Goal: Check status: Check status

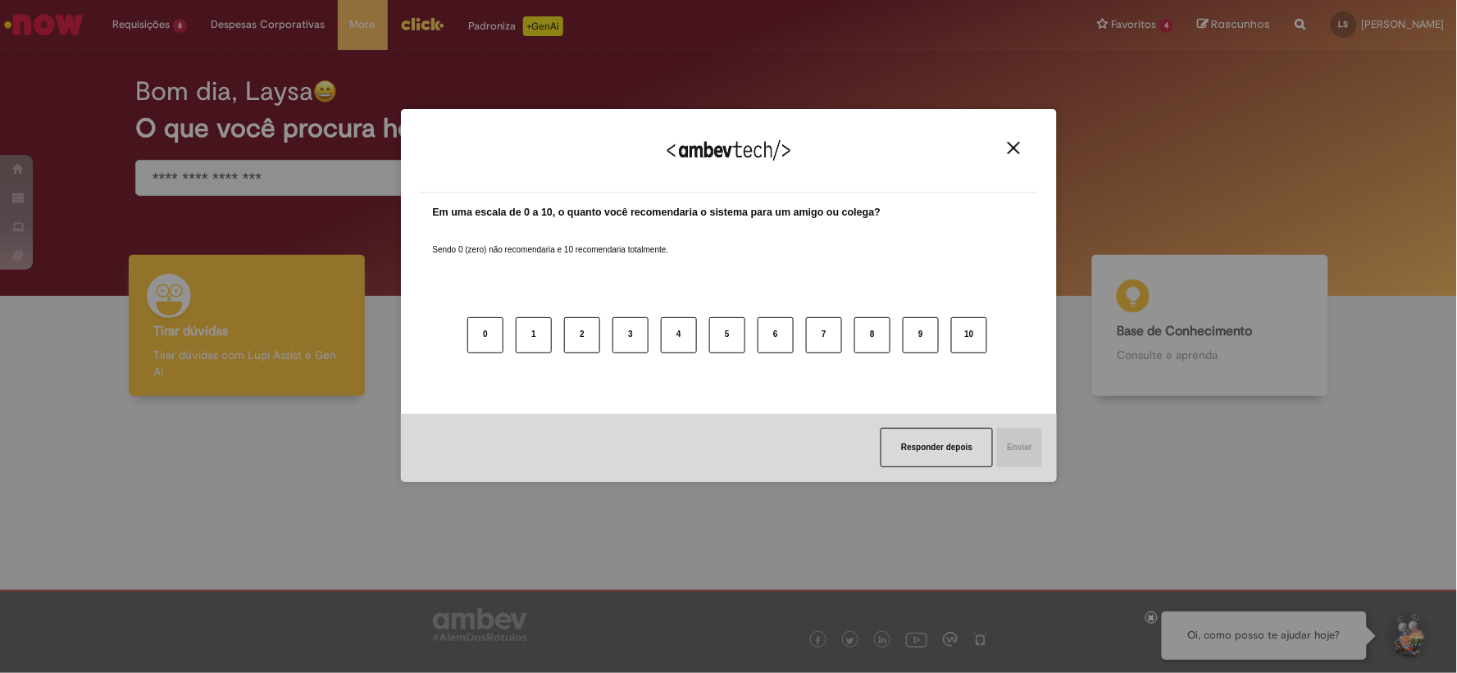
click at [1006, 148] on button "Close" at bounding box center [1014, 148] width 22 height 14
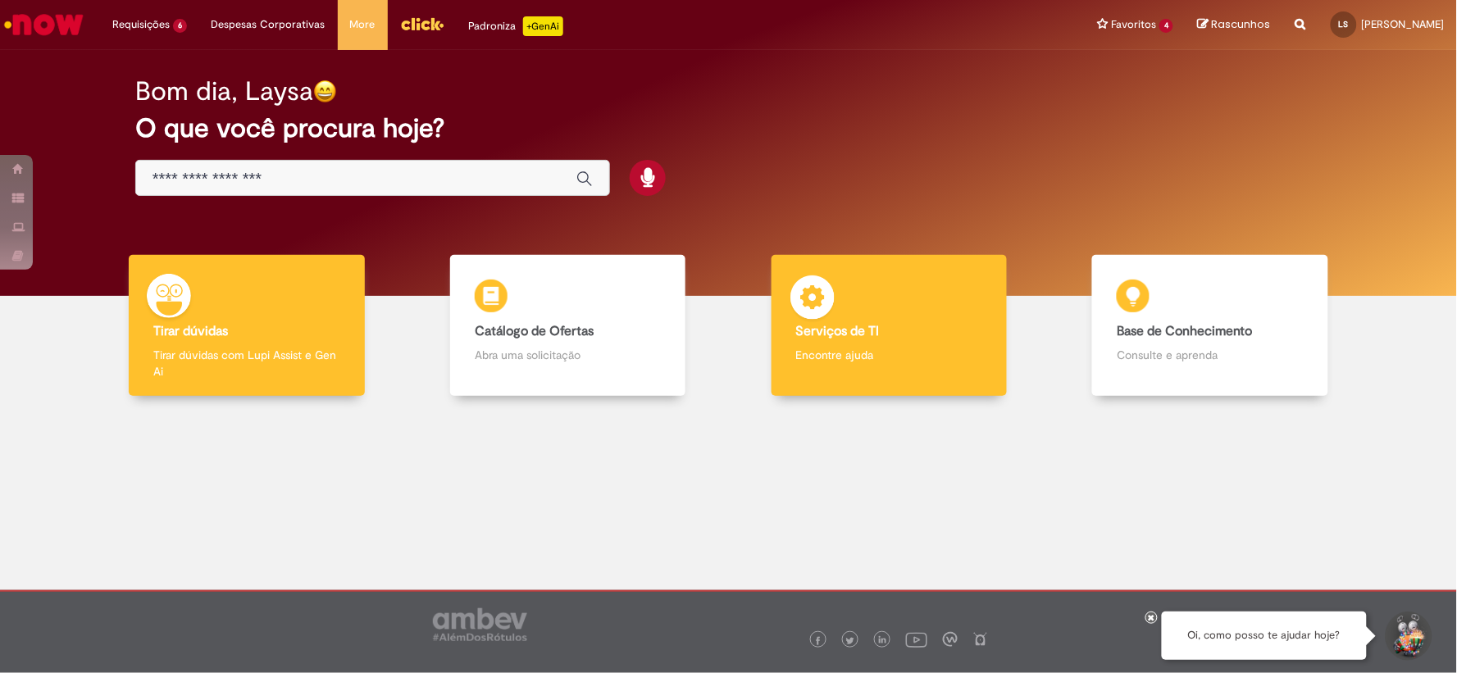
click at [889, 358] on p "Encontre ajuda" at bounding box center [889, 355] width 186 height 16
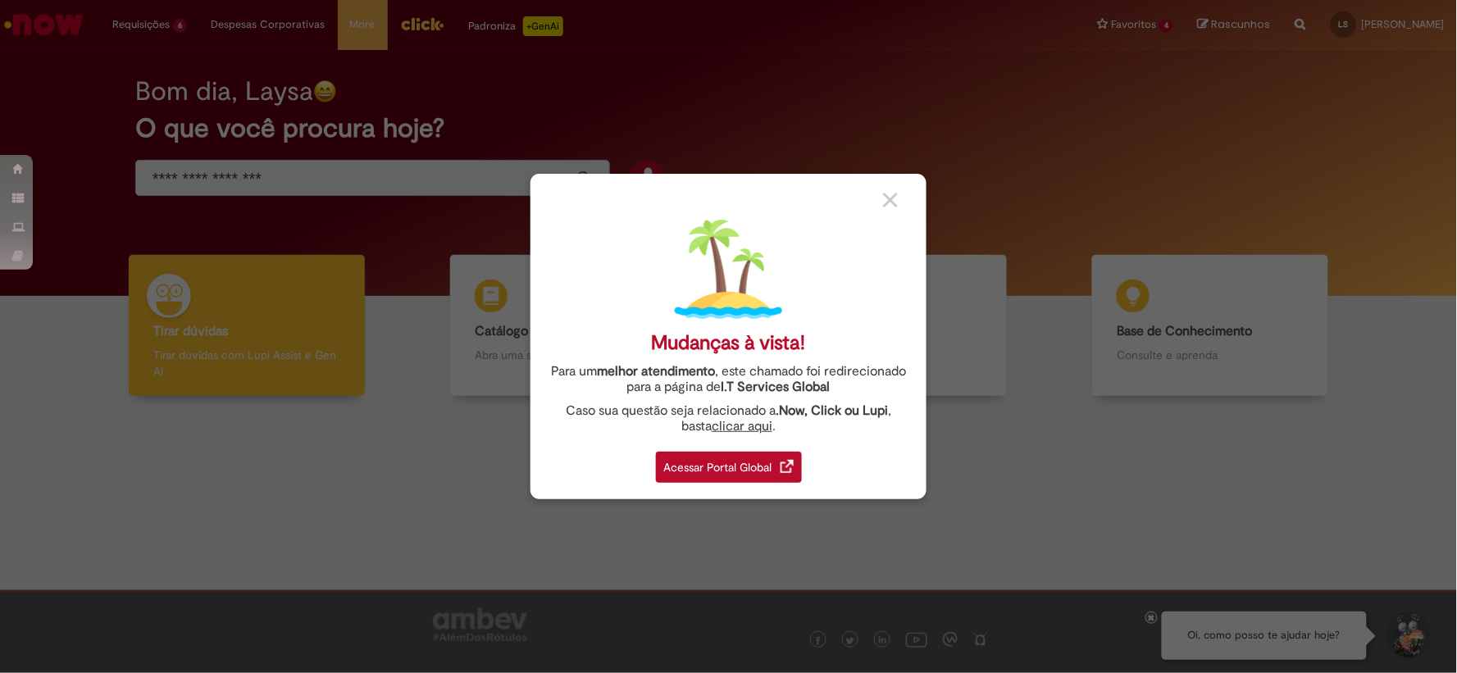
click at [740, 476] on div "Acessar Portal Global" at bounding box center [729, 467] width 146 height 31
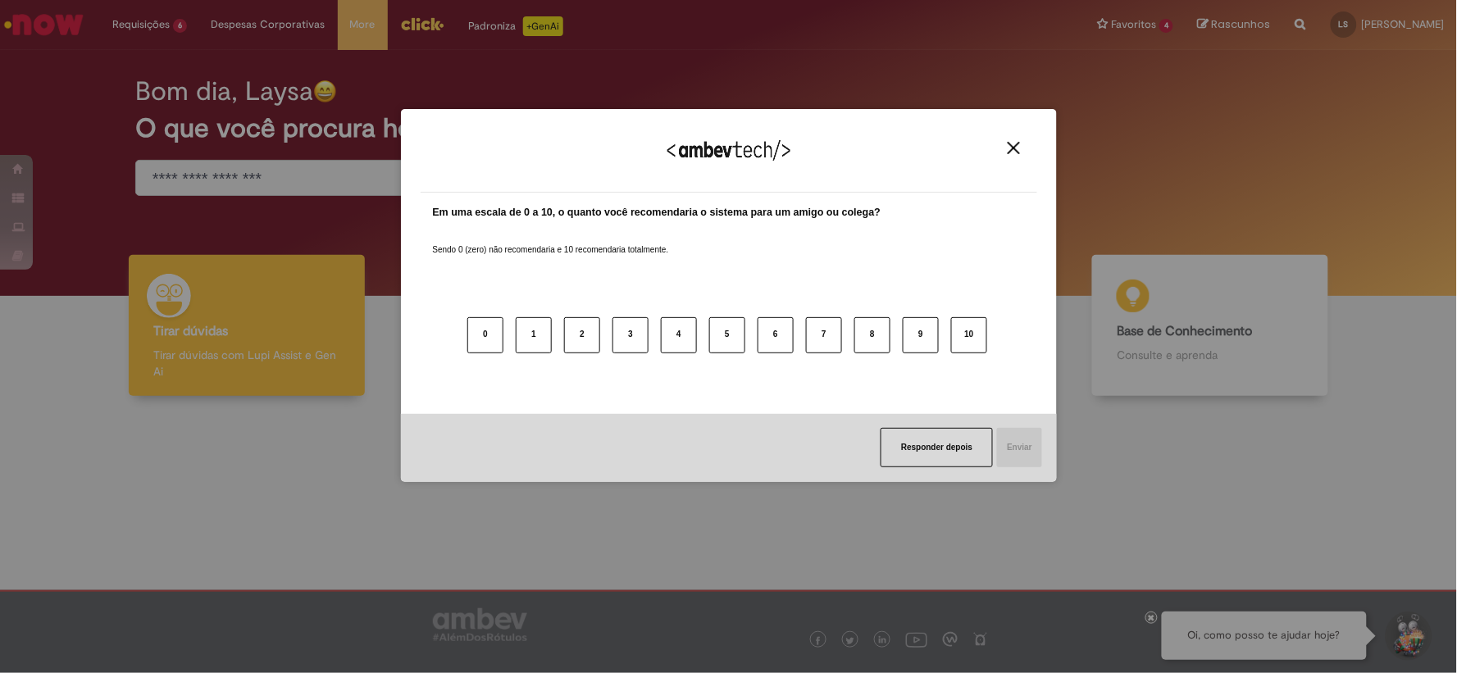
click at [1013, 144] on img "Close" at bounding box center [1014, 148] width 12 height 12
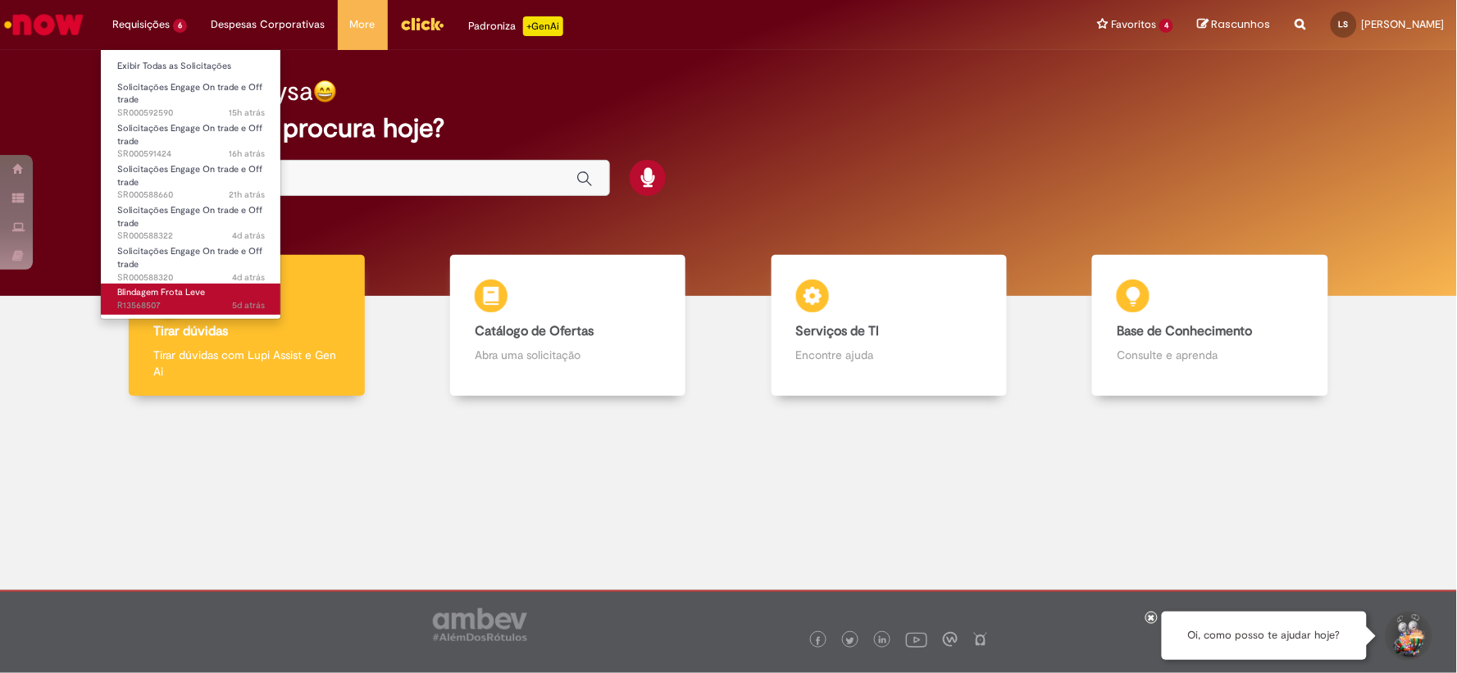
click at [170, 299] on span "5d atrás 5 dias atrás R13568507" at bounding box center [191, 305] width 148 height 13
